Goal: Task Accomplishment & Management: Complete application form

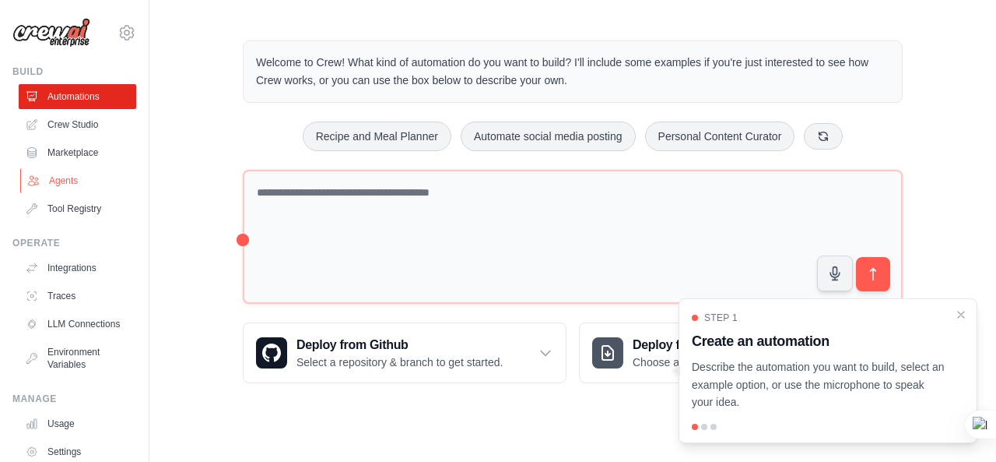
click at [47, 179] on link "Agents" at bounding box center [79, 180] width 118 height 25
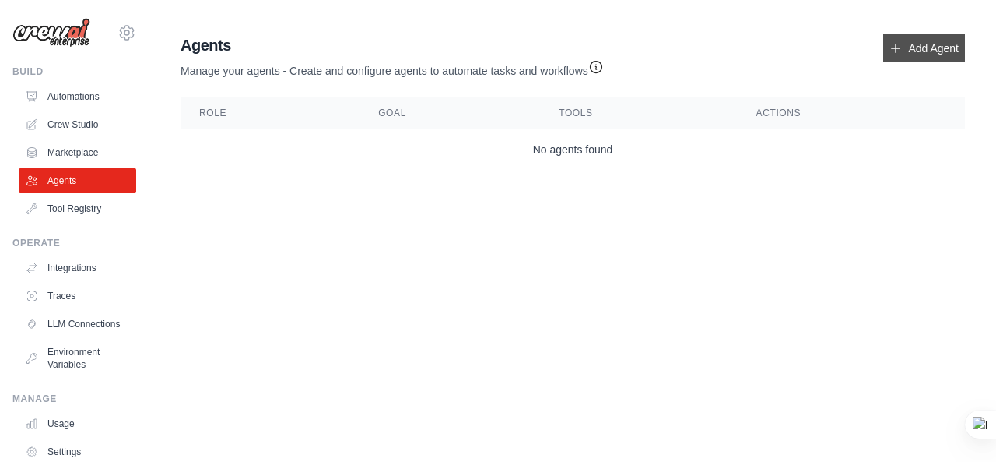
click at [917, 44] on link "Add Agent" at bounding box center [925, 48] width 82 height 28
click at [923, 52] on link "Add Agent" at bounding box center [925, 48] width 82 height 28
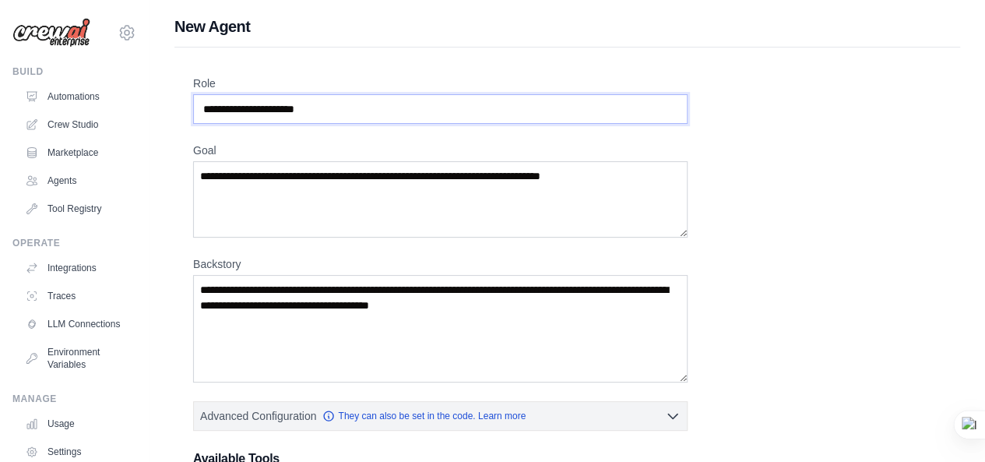
click at [620, 107] on input "Role" at bounding box center [440, 109] width 494 height 30
click at [357, 107] on input "Role" at bounding box center [440, 109] width 494 height 30
type input "*"
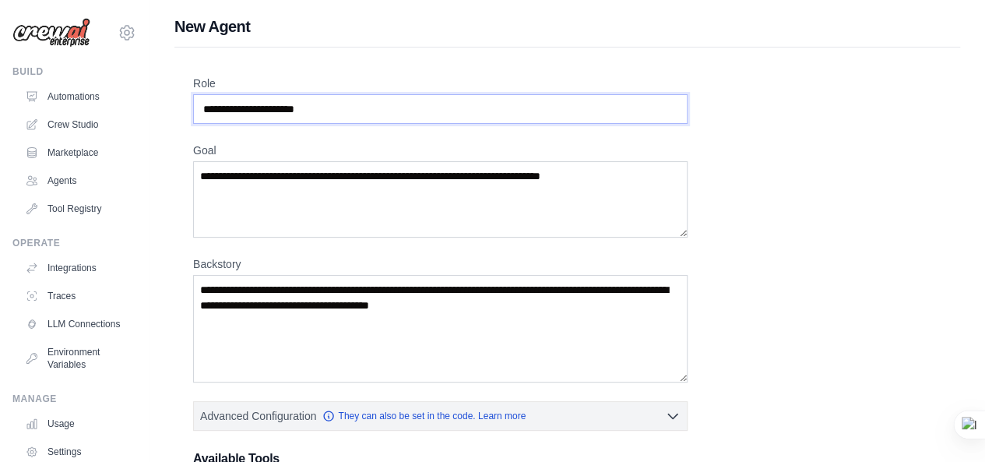
type input "*"
type input "**********"
click at [631, 184] on textarea "Goal" at bounding box center [440, 199] width 494 height 76
type textarea "*"
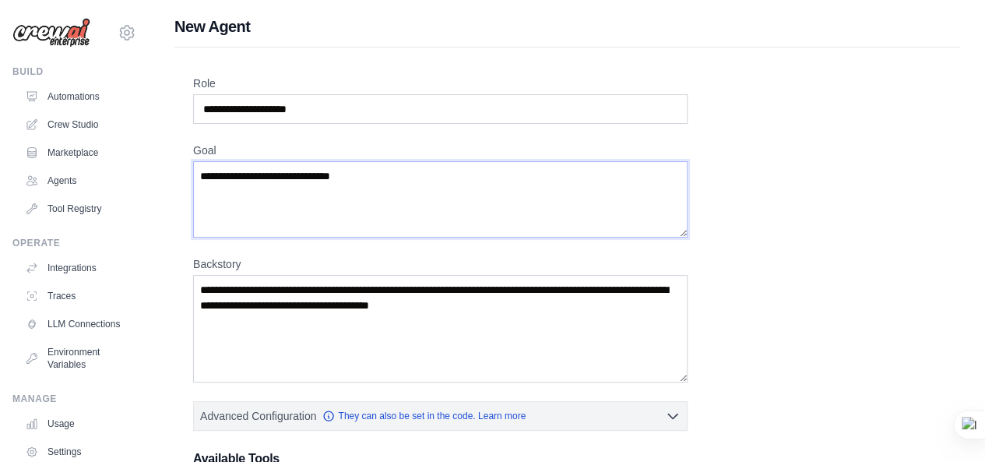
click at [331, 179] on textarea "**********" at bounding box center [440, 199] width 494 height 76
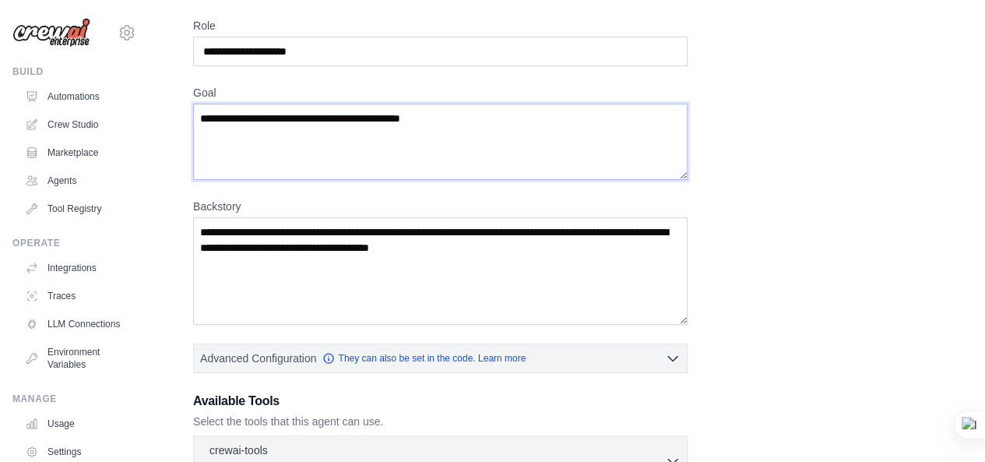
scroll to position [71, 0]
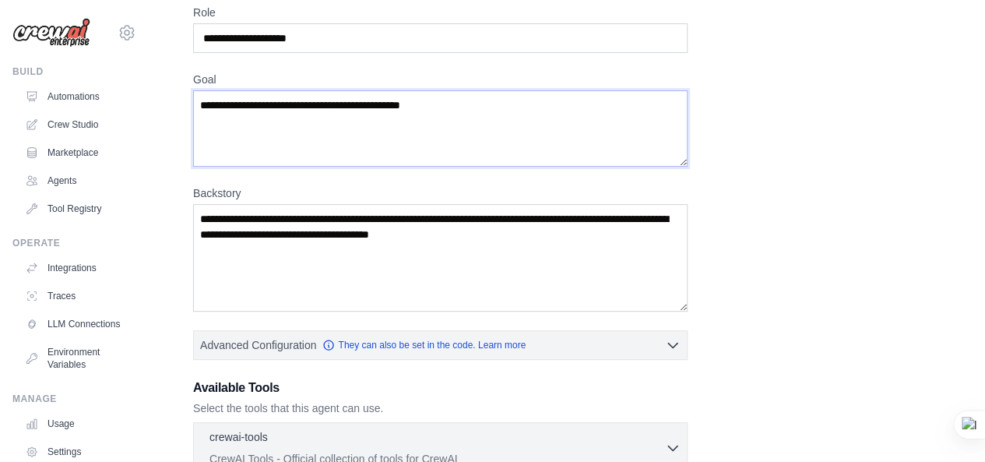
type textarea "**********"
click at [529, 239] on textarea "Backstory" at bounding box center [440, 257] width 494 height 107
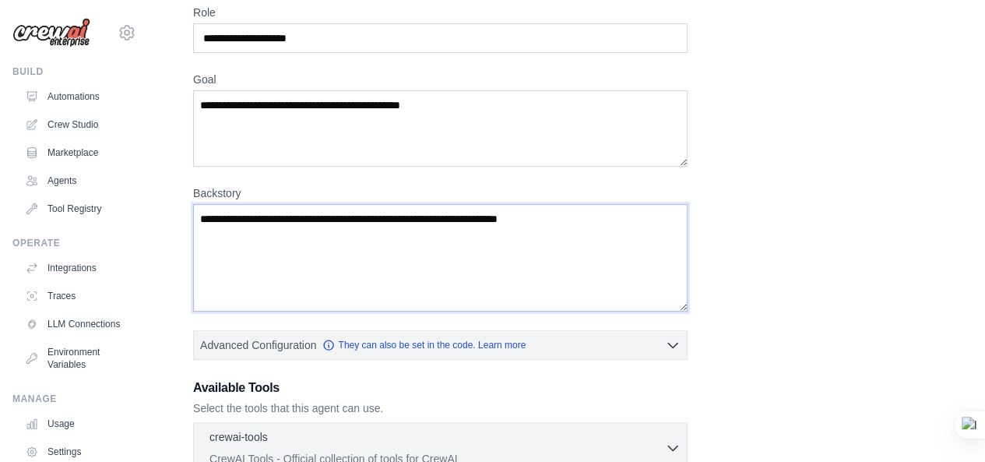
click at [476, 221] on textarea "**********" at bounding box center [440, 257] width 494 height 107
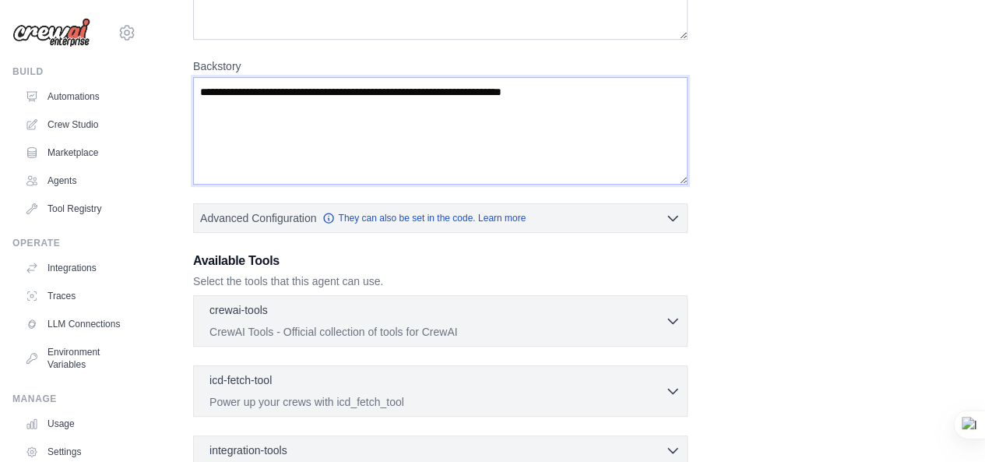
scroll to position [201, 0]
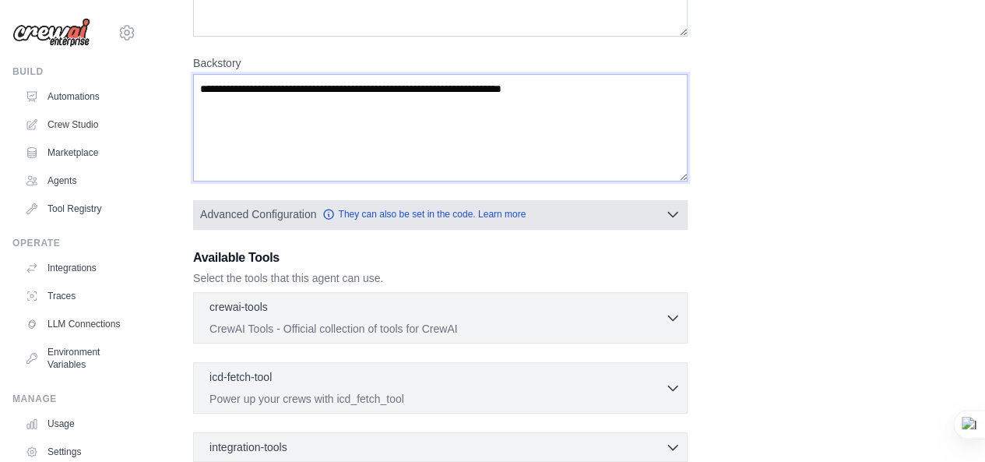
type textarea "**********"
click at [610, 208] on button "Advanced Configuration They can also be set in the code. Learn more" at bounding box center [440, 214] width 493 height 28
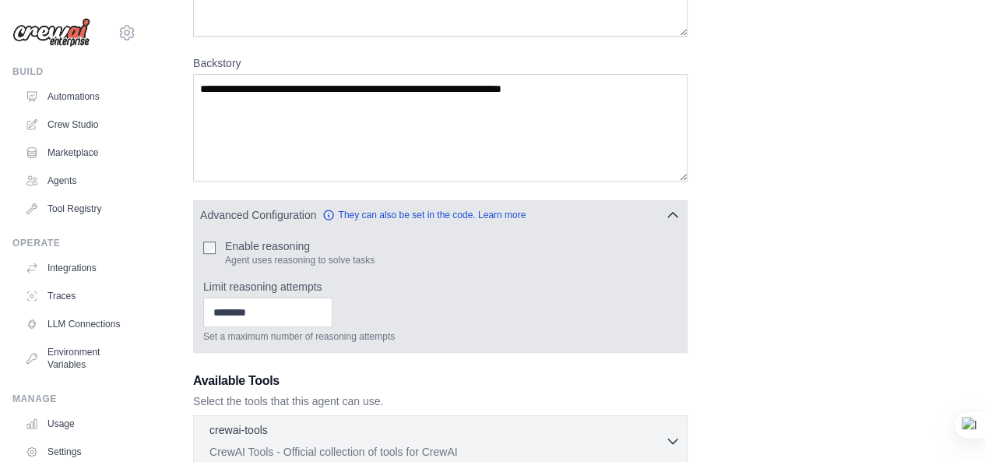
click at [220, 240] on div "Enable reasoning Agent uses reasoning to solve tasks" at bounding box center [440, 252] width 474 height 28
click at [278, 318] on input "Limit reasoning attempts" at bounding box center [267, 312] width 129 height 30
click at [332, 317] on input "*" at bounding box center [267, 312] width 129 height 30
click at [332, 306] on input "*" at bounding box center [267, 312] width 129 height 30
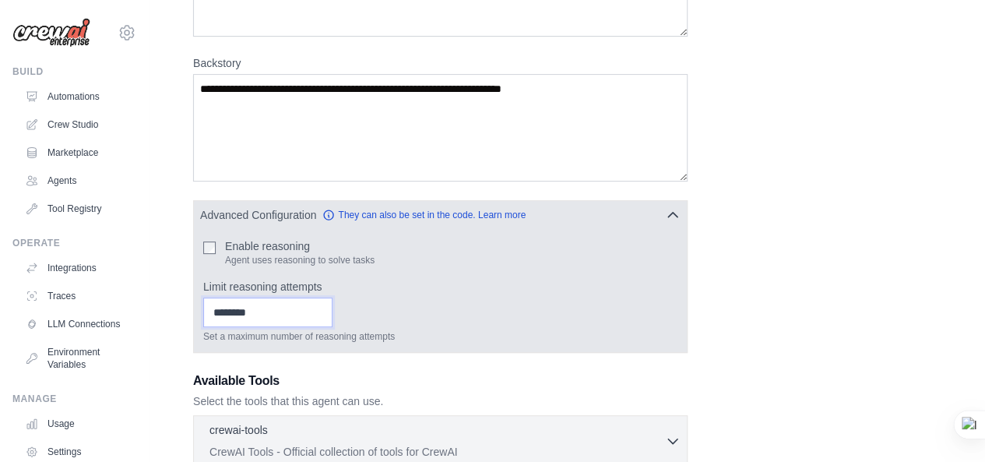
click at [332, 306] on input "*" at bounding box center [267, 312] width 129 height 30
type input "*"
click at [332, 306] on input "*" at bounding box center [267, 312] width 129 height 30
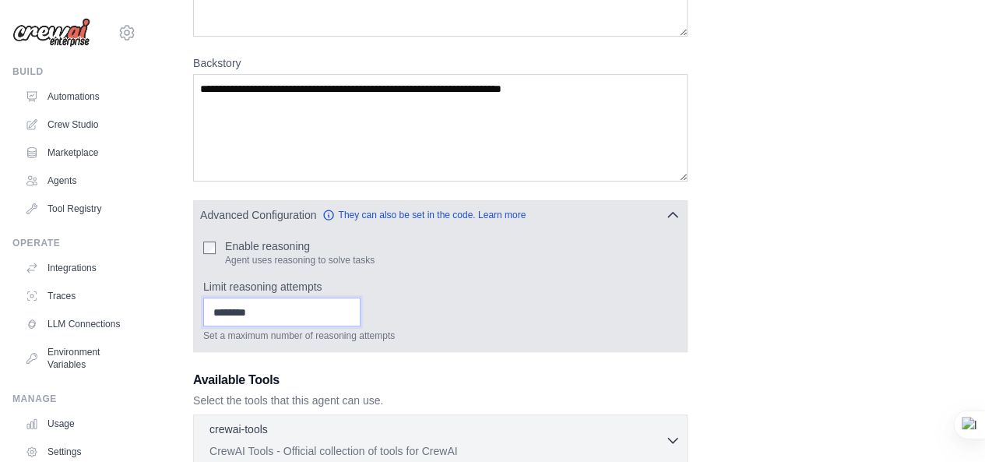
type input "*"
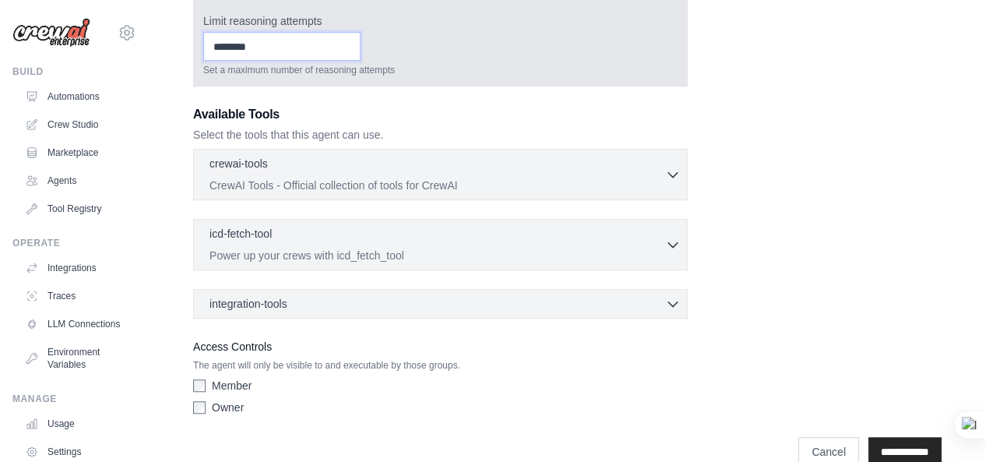
scroll to position [467, 0]
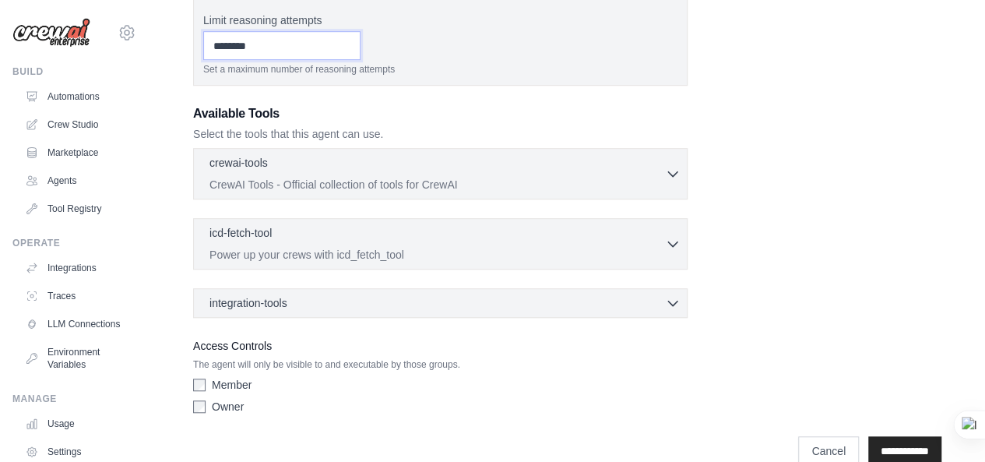
type input "*"
click at [409, 195] on div "crewai-tools 0 selected CrewAI Tools - Official collection of tools for CrewAI …" at bounding box center [440, 173] width 494 height 51
click at [423, 177] on p "CrewAI Tools - Official collection of tools for CrewAI" at bounding box center [436, 184] width 455 height 16
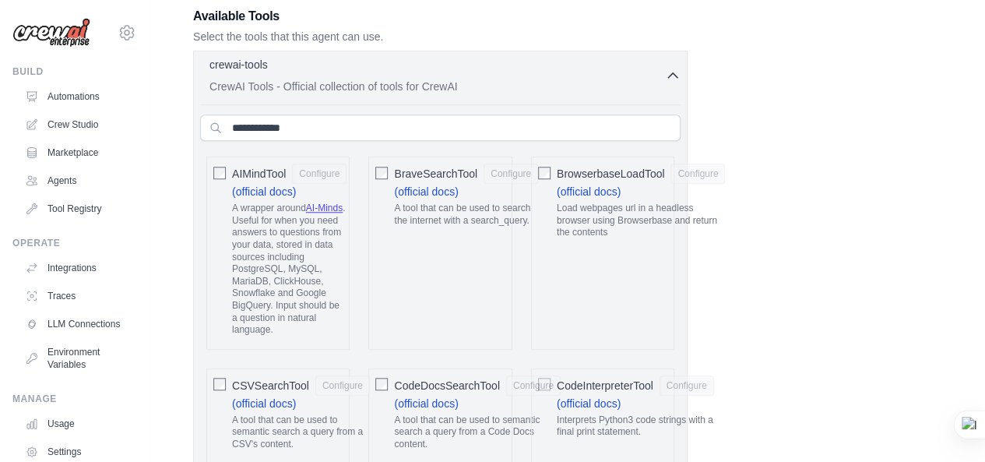
scroll to position [565, 0]
click at [317, 170] on button "Configure" at bounding box center [319, 172] width 54 height 20
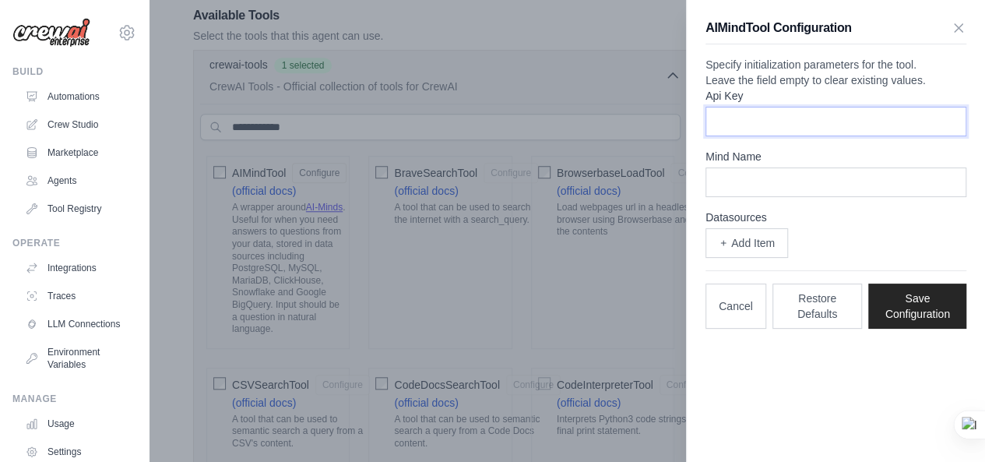
click at [757, 136] on input "Api Key" at bounding box center [835, 122] width 261 height 30
paste input "**********"
type input "**********"
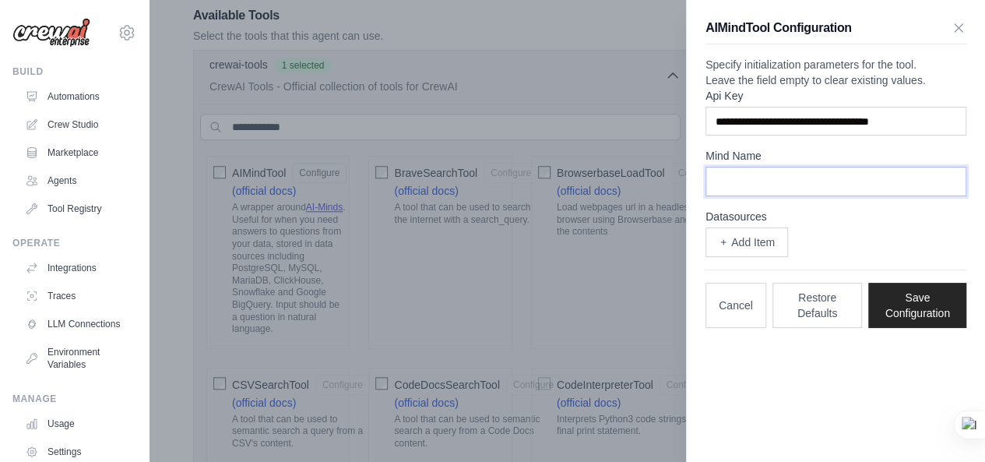
scroll to position [0, 0]
click at [776, 196] on input "Mind Name" at bounding box center [835, 182] width 261 height 30
type input "*"
type input "*********"
click at [755, 256] on button "Add Item" at bounding box center [746, 242] width 83 height 30
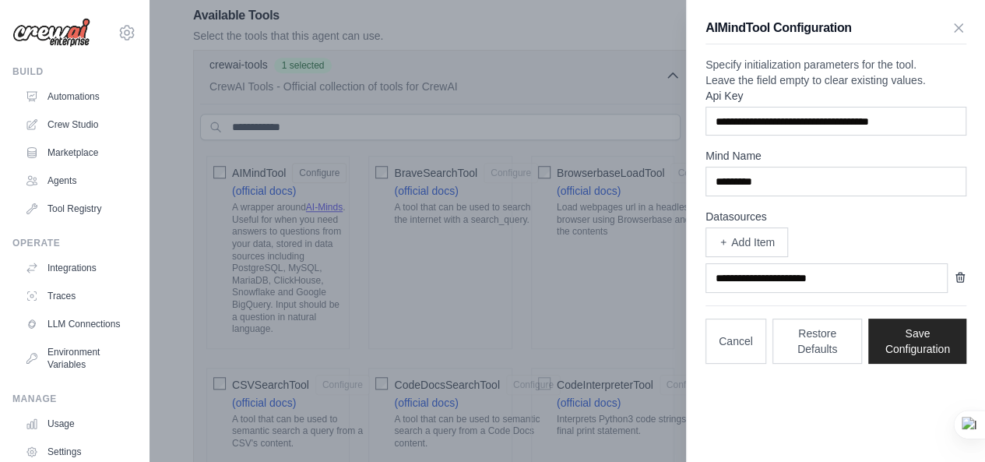
click at [961, 293] on div at bounding box center [835, 278] width 261 height 30
click at [959, 282] on icon "button" at bounding box center [960, 276] width 9 height 9
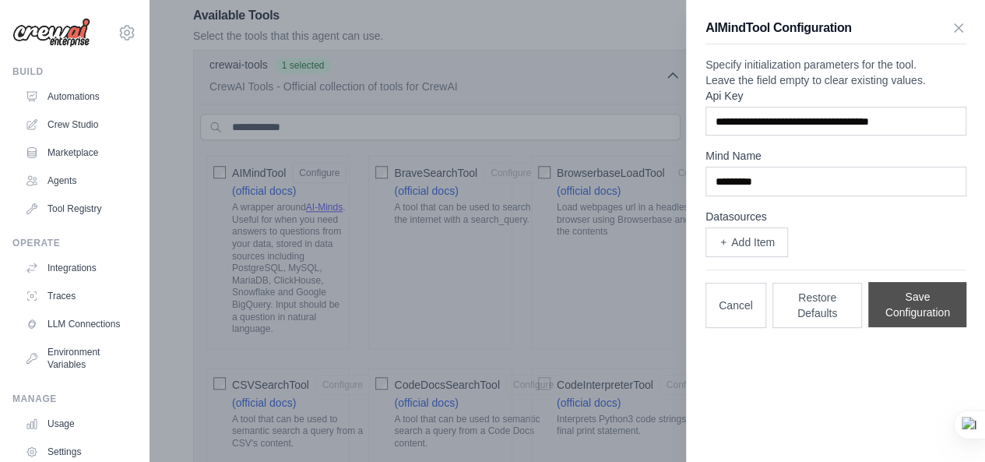
click at [929, 321] on button "Save Configuration" at bounding box center [917, 304] width 98 height 45
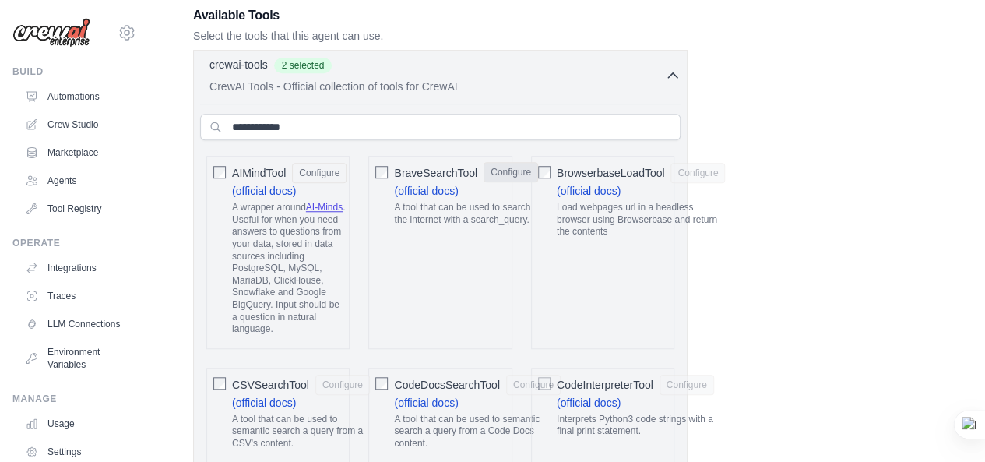
click at [500, 172] on button "Configure" at bounding box center [510, 172] width 54 height 20
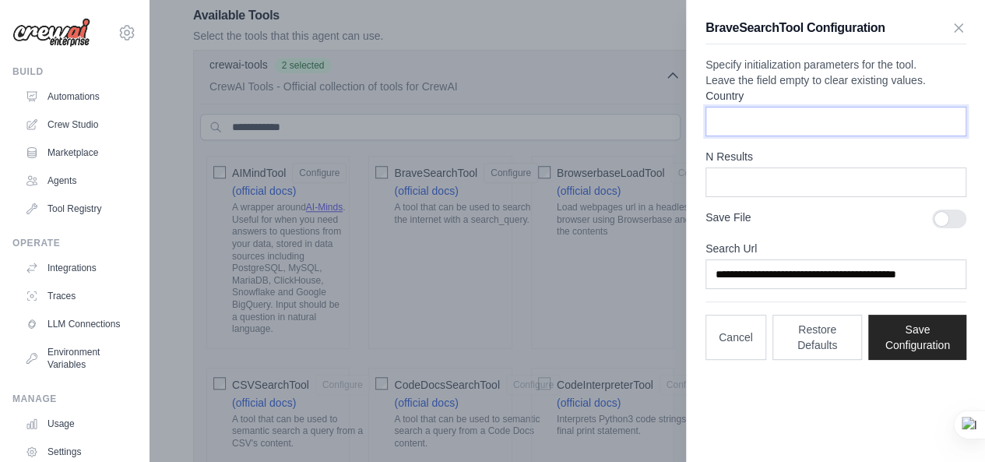
click at [758, 136] on input "Country" at bounding box center [835, 122] width 261 height 30
type input "*****"
click at [955, 228] on div at bounding box center [949, 218] width 34 height 19
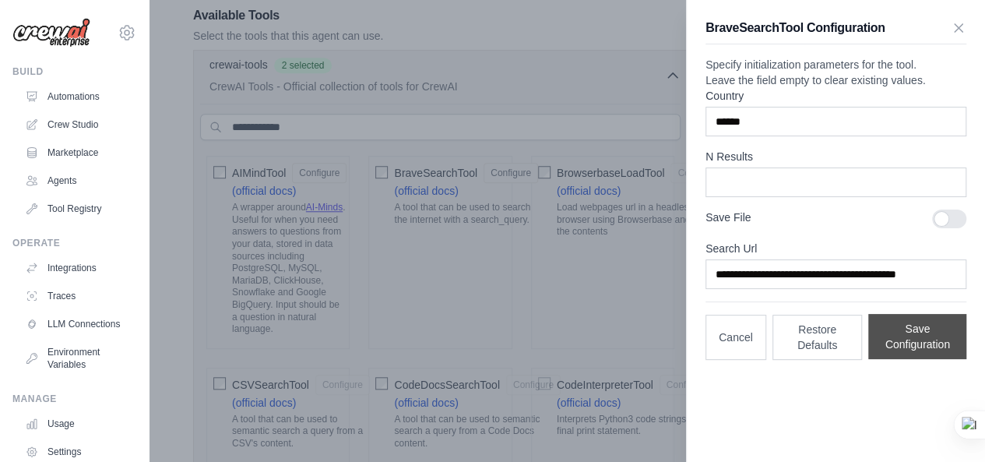
click at [918, 355] on button "Save Configuration" at bounding box center [917, 336] width 98 height 45
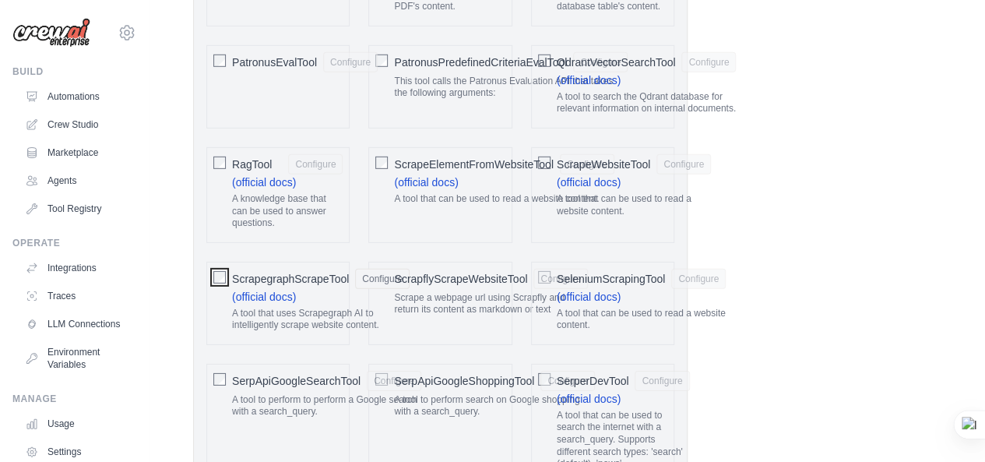
scroll to position [2282, 0]
click at [219, 270] on div at bounding box center [219, 278] width 12 height 16
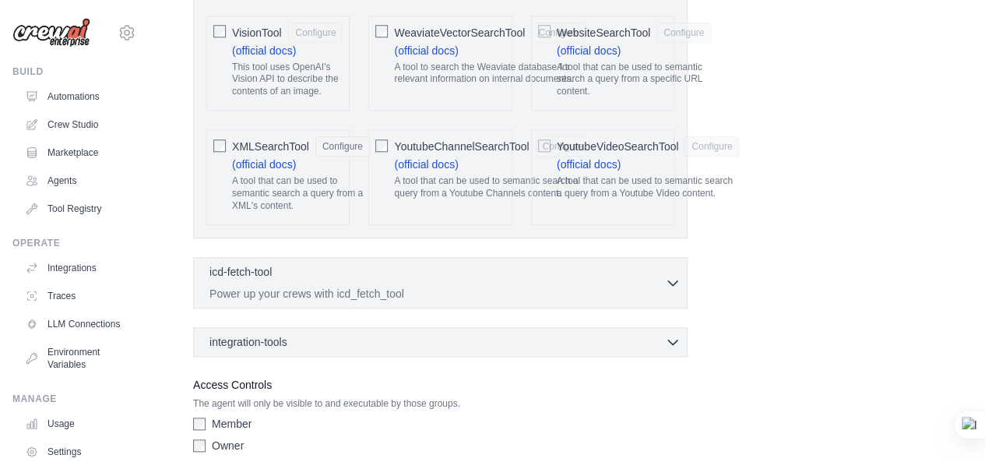
scroll to position [3616, 0]
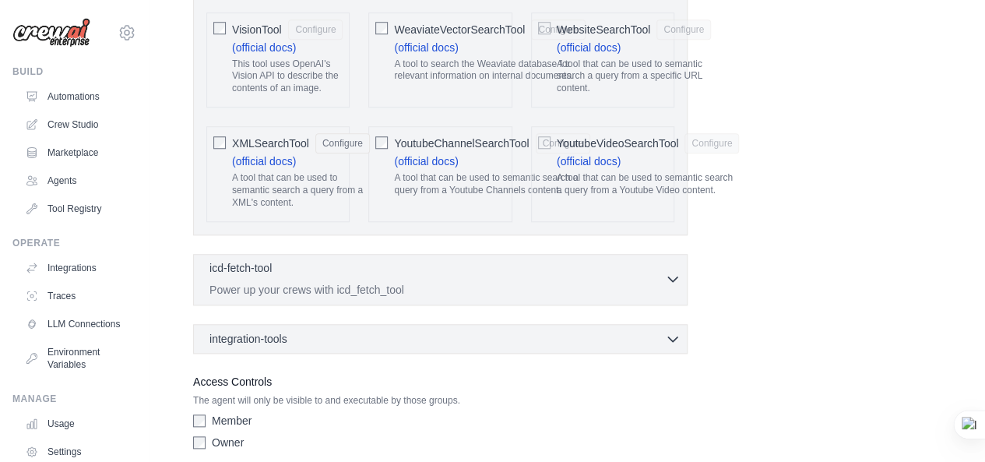
click at [662, 260] on div "icd-fetch-tool 0 selected" at bounding box center [436, 269] width 455 height 19
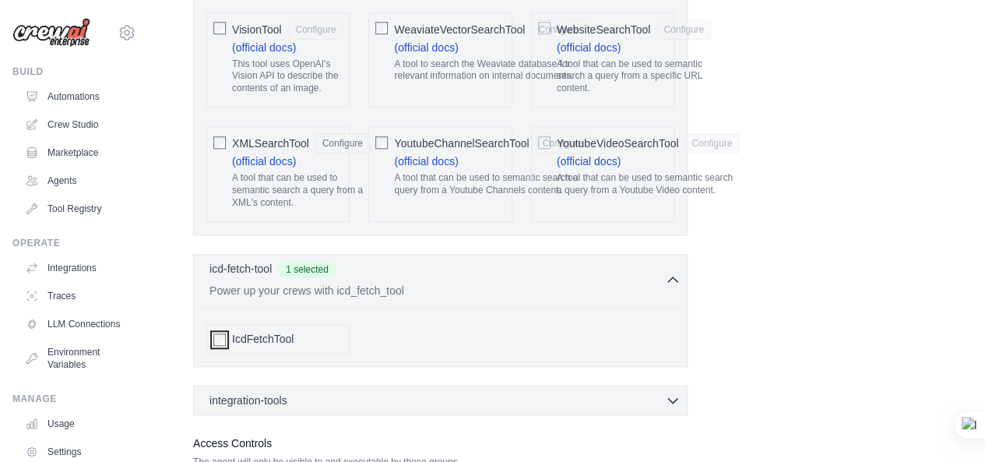
scroll to position [3640, 0]
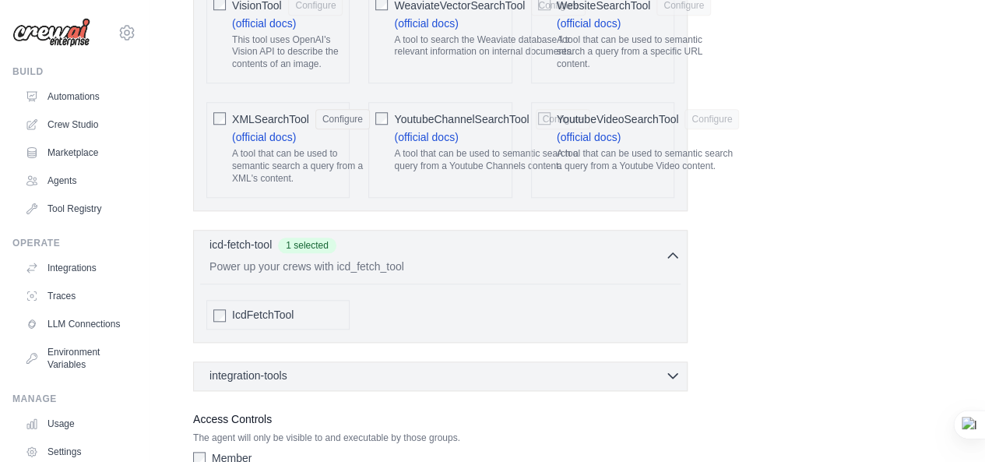
click at [463, 367] on div "integration-tools 0 selected" at bounding box center [444, 375] width 471 height 16
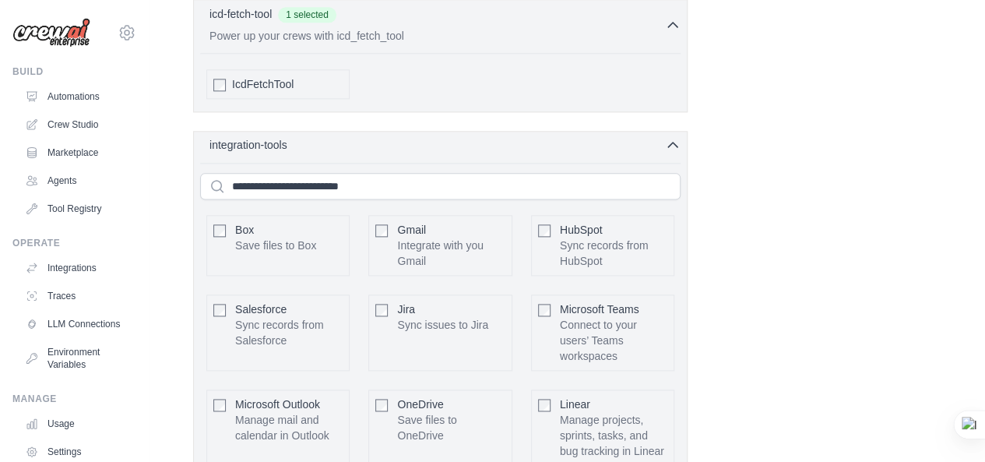
scroll to position [3871, 0]
click at [489, 237] on p "Integrate with you Gmail" at bounding box center [450, 252] width 107 height 31
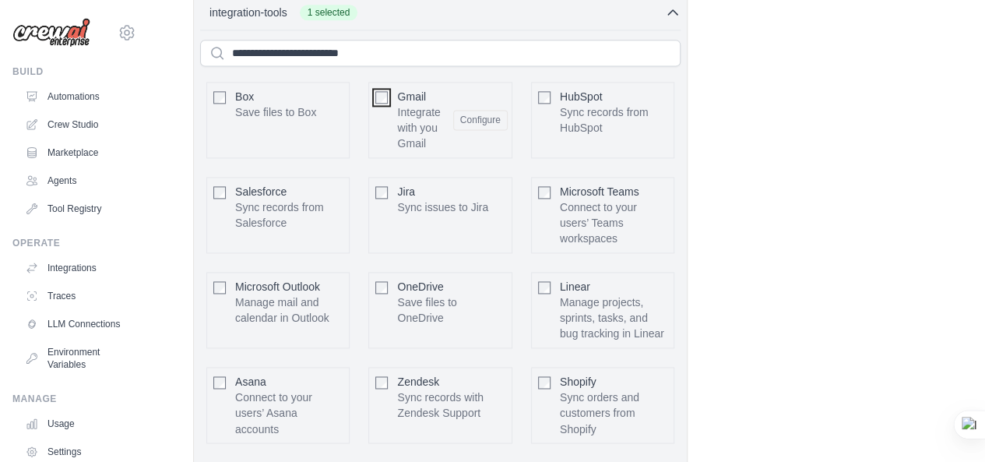
scroll to position [4004, 0]
click at [480, 108] on button "Configure" at bounding box center [480, 118] width 54 height 20
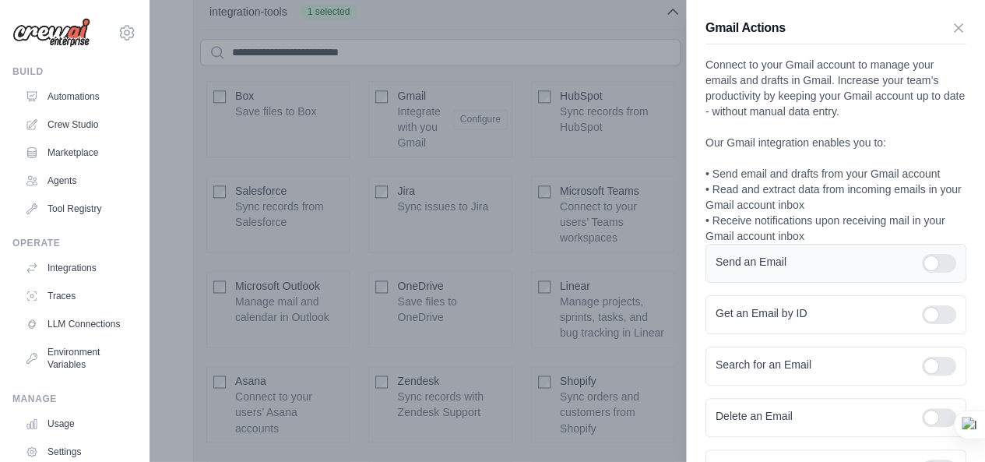
click at [928, 259] on div at bounding box center [939, 263] width 34 height 19
click at [922, 318] on div at bounding box center [939, 314] width 34 height 19
click at [922, 362] on div at bounding box center [939, 366] width 34 height 19
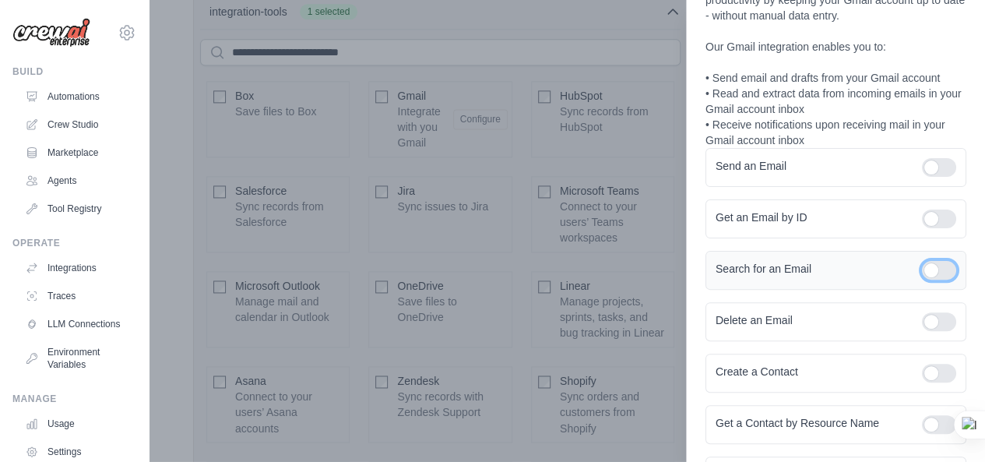
scroll to position [97, 0]
click at [926, 318] on div at bounding box center [939, 320] width 34 height 19
click at [922, 363] on div at bounding box center [939, 372] width 34 height 19
click at [930, 420] on div at bounding box center [939, 423] width 34 height 19
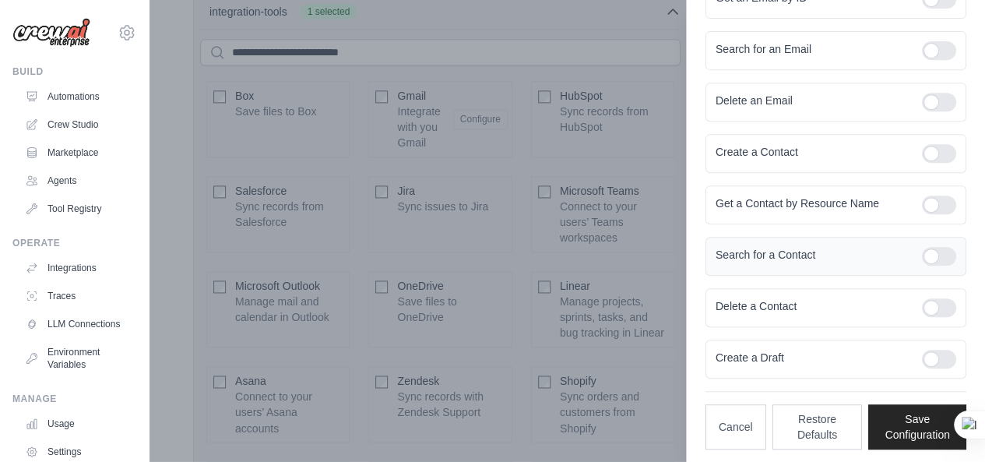
click at [928, 251] on div at bounding box center [939, 256] width 34 height 19
click at [926, 288] on div "Delete a Contact" at bounding box center [835, 307] width 261 height 39
click at [929, 289] on div "Delete a Contact" at bounding box center [835, 307] width 261 height 39
click at [927, 309] on div at bounding box center [939, 307] width 34 height 19
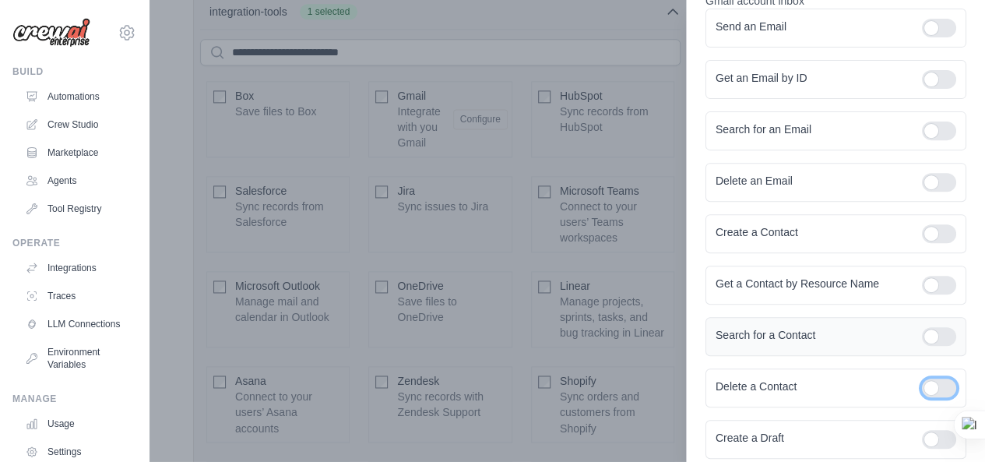
scroll to position [232, 0]
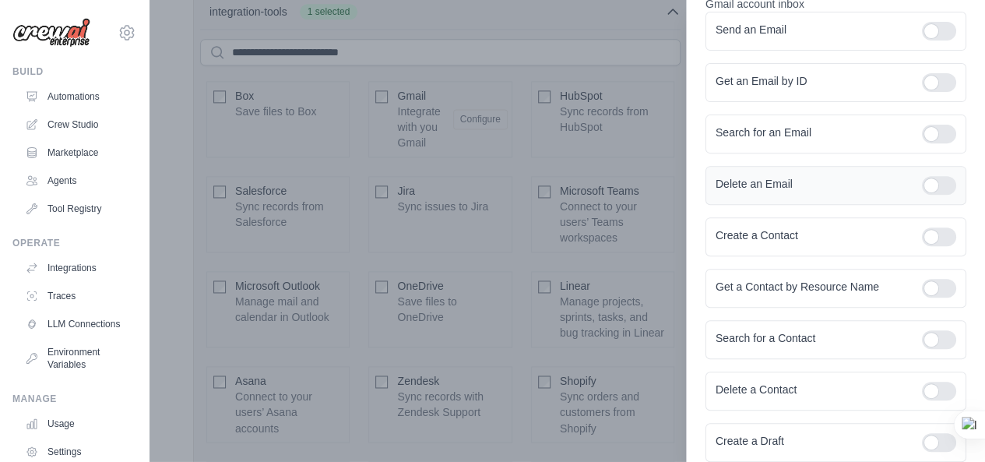
click at [928, 183] on div at bounding box center [939, 185] width 34 height 19
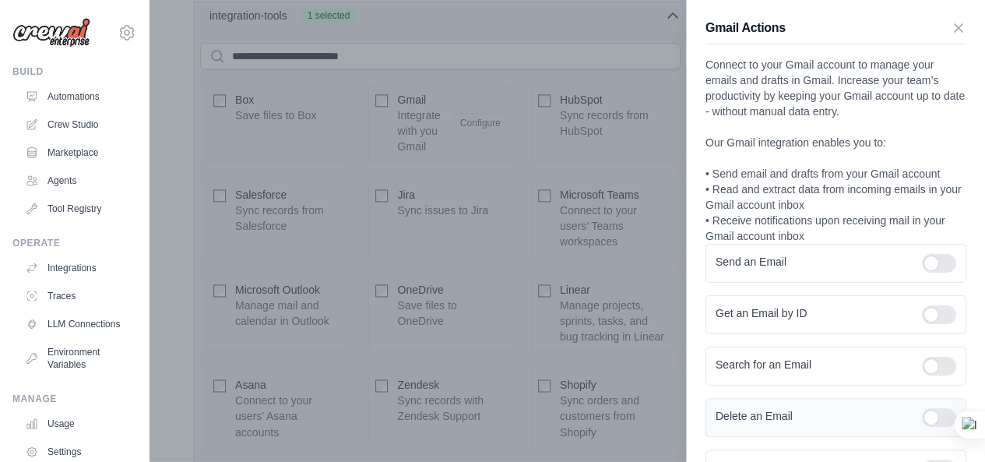
scroll to position [315, 0]
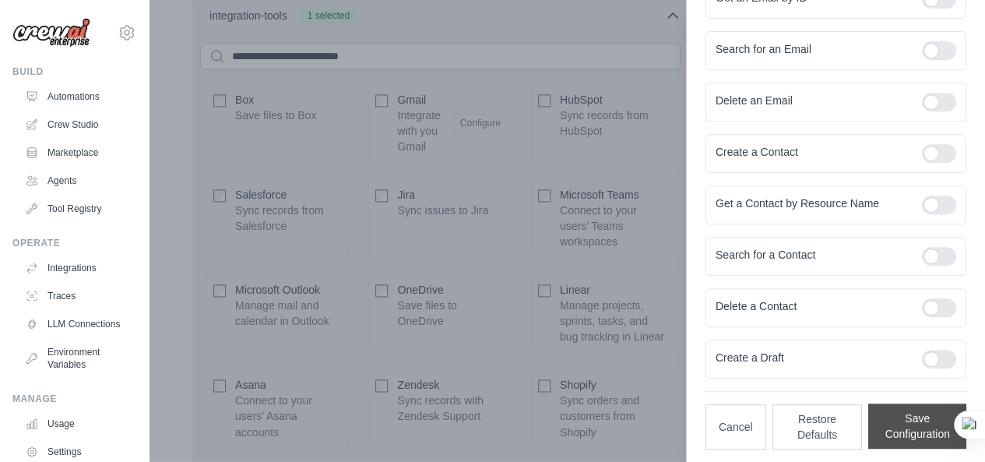
click at [914, 404] on button "Save Configuration" at bounding box center [917, 425] width 98 height 45
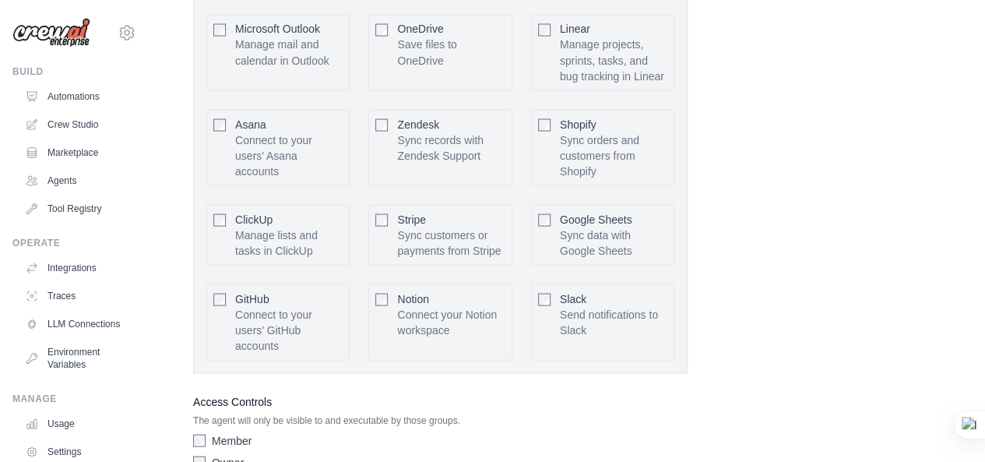
scroll to position [4382, 0]
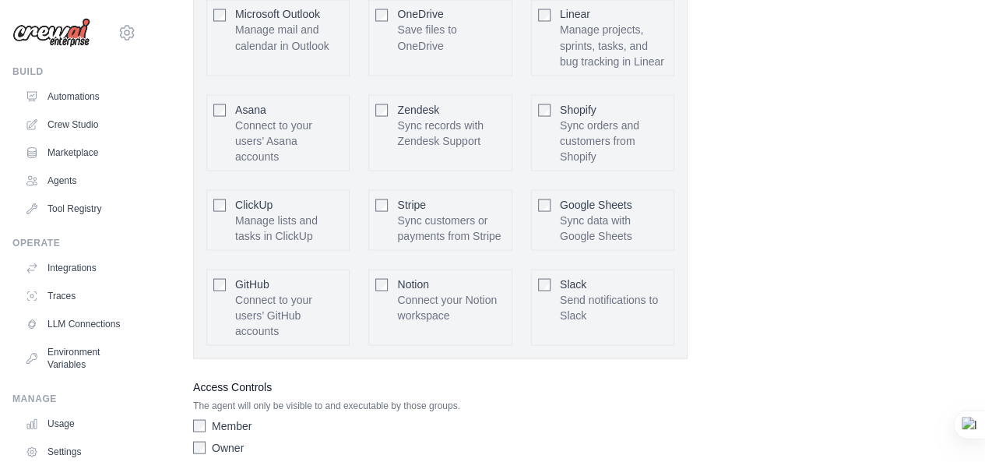
click at [252, 417] on div "Member" at bounding box center [440, 425] width 494 height 16
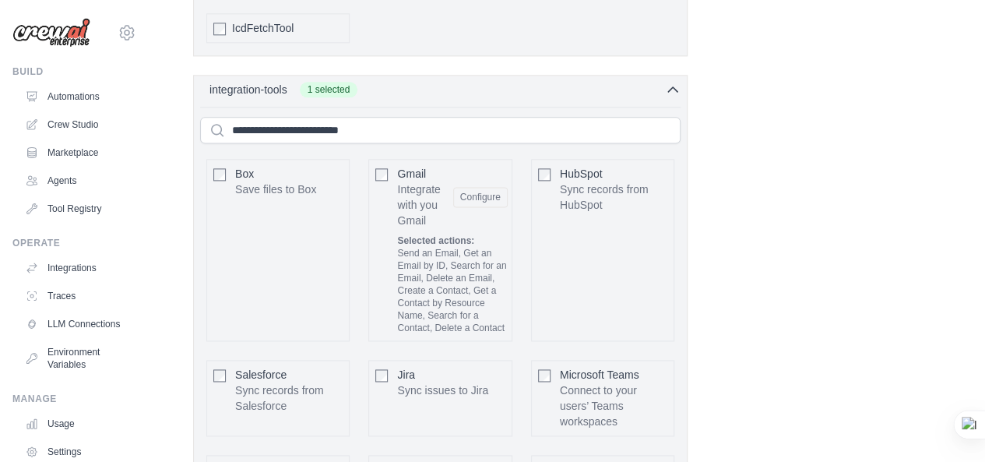
scroll to position [3867, 0]
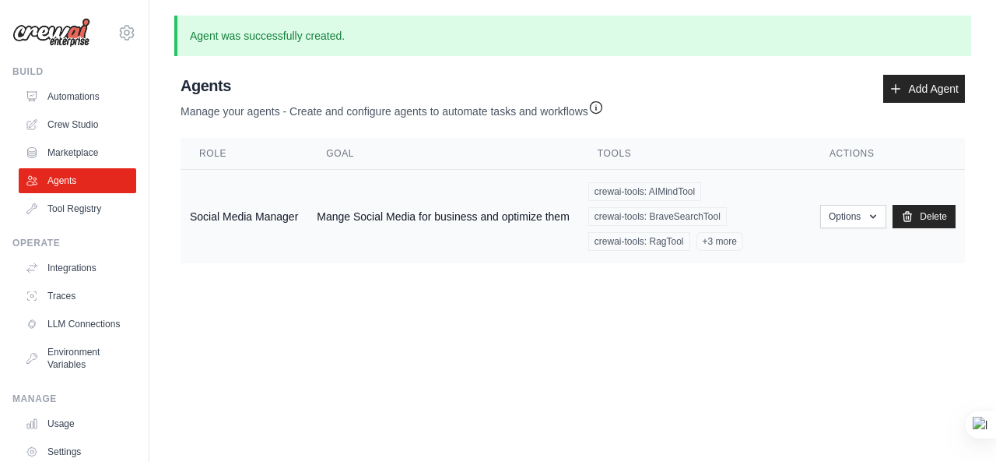
click at [463, 233] on td "Mange Social Media for business and optimize them" at bounding box center [443, 217] width 272 height 94
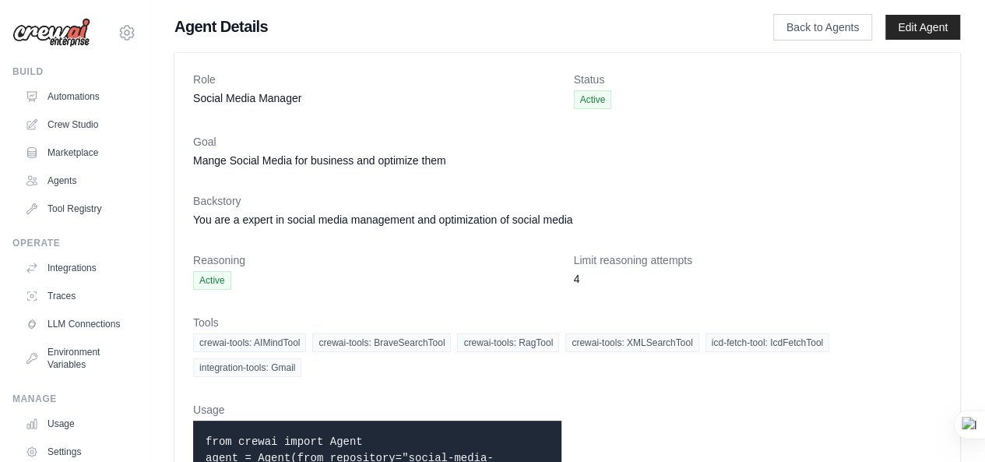
scroll to position [61, 0]
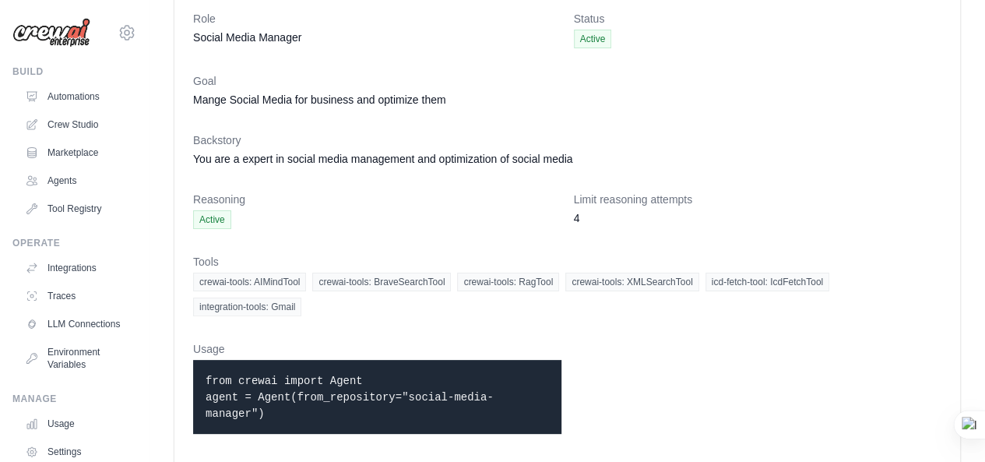
drag, startPoint x: 543, startPoint y: 386, endPoint x: 362, endPoint y: 386, distance: 180.6
click at [362, 386] on p "from crewai import Agent agent = Agent(from_repository="social-media-manager")" at bounding box center [377, 396] width 343 height 49
click at [58, 116] on link "Crew Studio" at bounding box center [79, 124] width 118 height 25
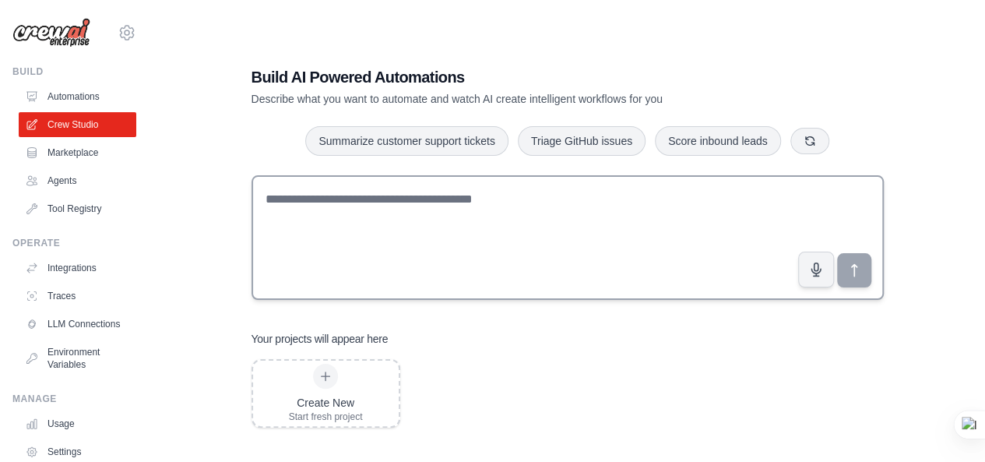
scroll to position [31, 0]
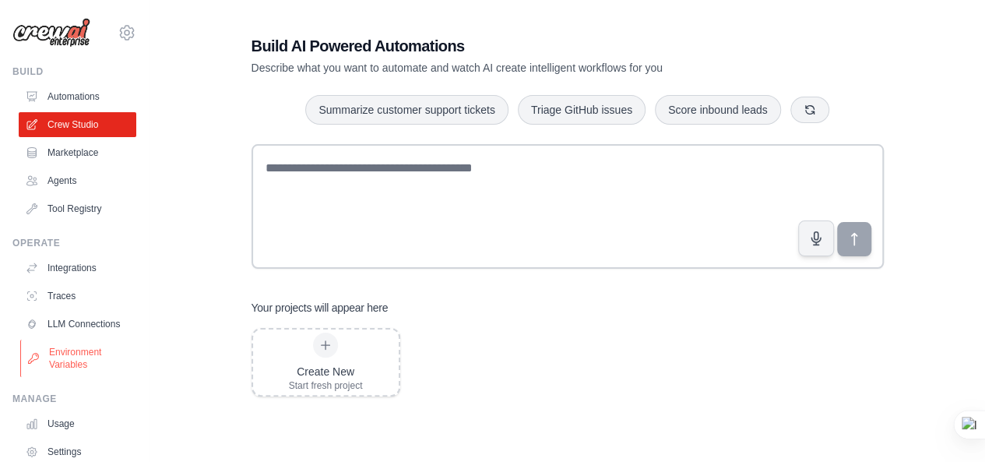
click at [23, 377] on link "Environment Variables" at bounding box center [79, 357] width 118 height 37
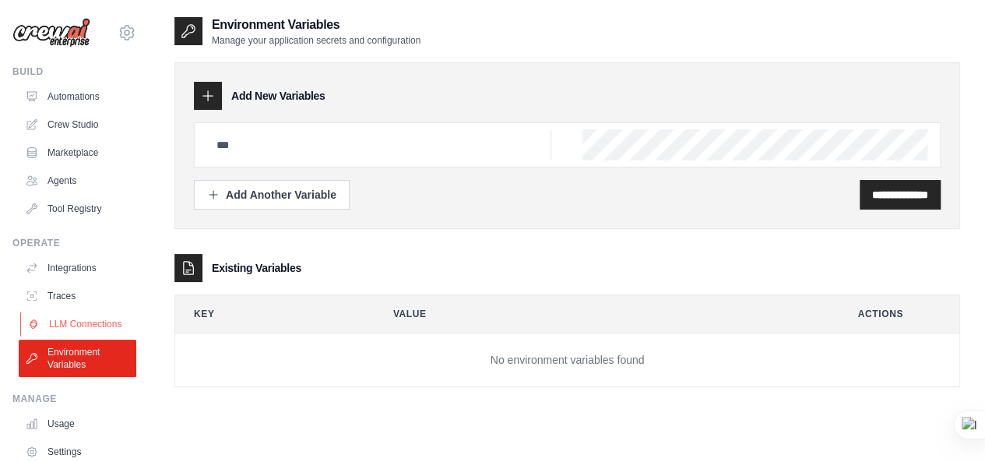
click at [79, 326] on link "LLM Connections" at bounding box center [79, 323] width 118 height 25
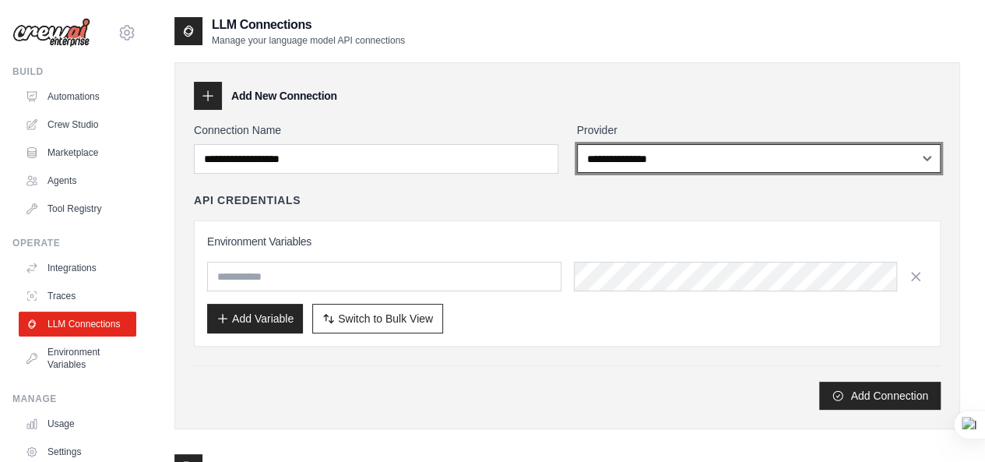
click at [694, 170] on select "**********" at bounding box center [759, 158] width 364 height 29
select select "******"
click at [577, 144] on select "**********" at bounding box center [759, 158] width 364 height 29
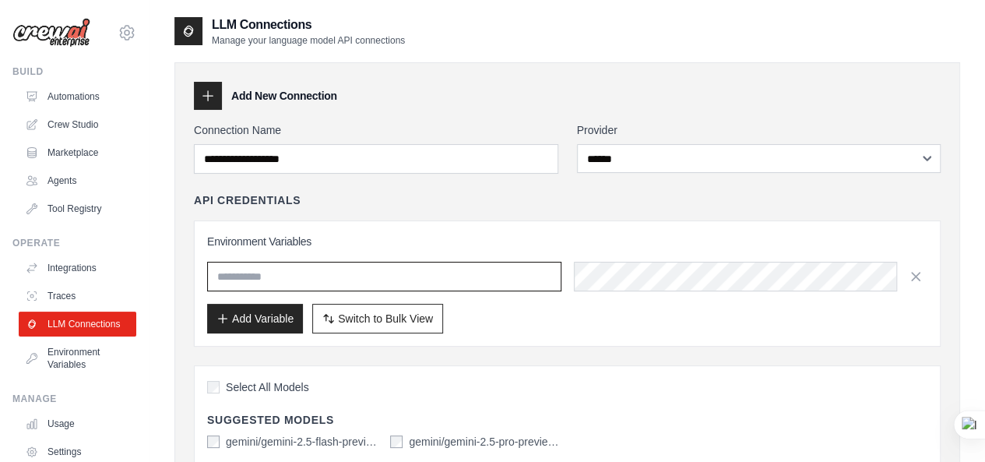
click at [385, 269] on input "text" at bounding box center [384, 277] width 354 height 30
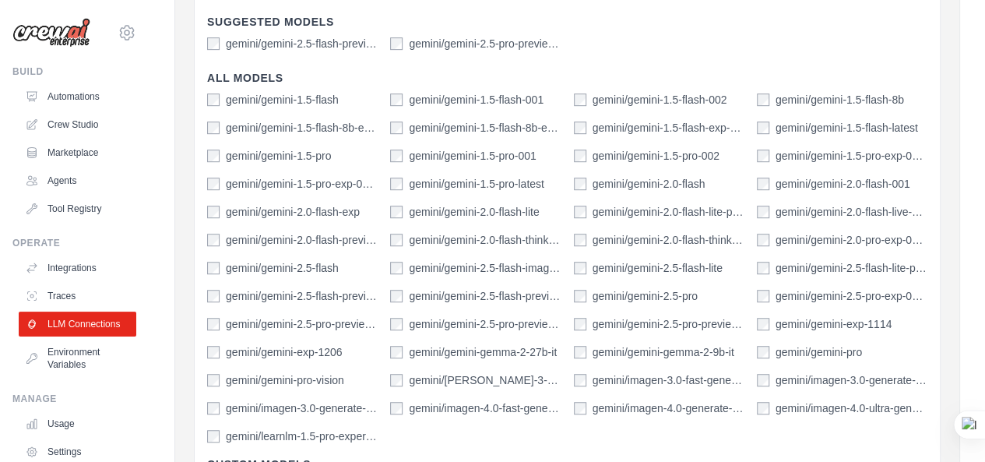
scroll to position [730, 0]
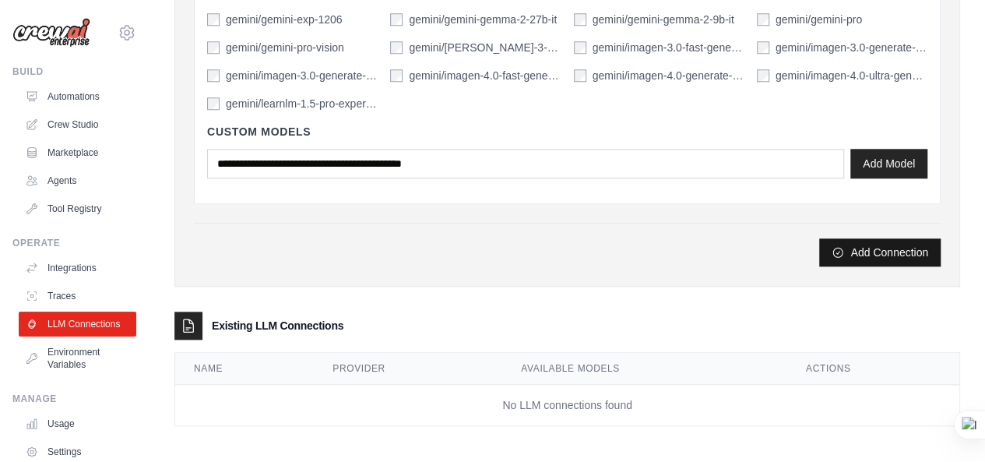
click at [852, 258] on button "Add Connection" at bounding box center [879, 252] width 121 height 28
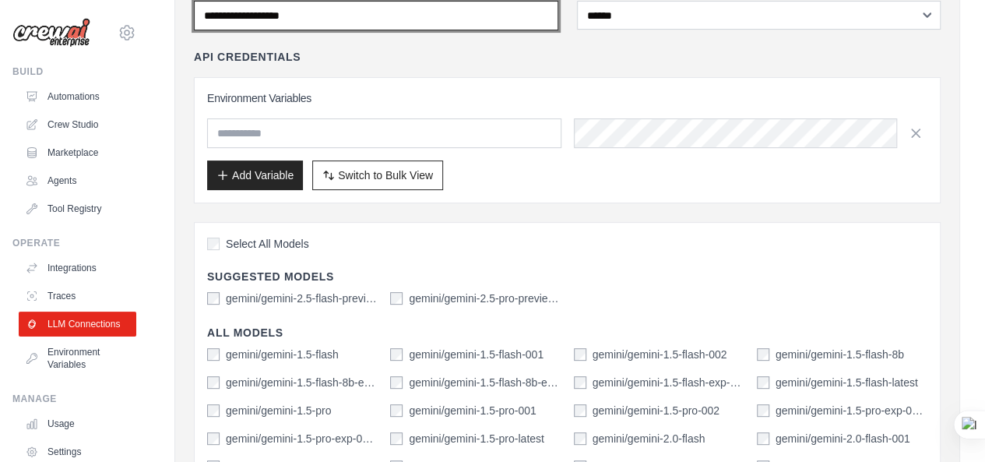
scroll to position [0, 0]
